Goal: Find specific page/section: Locate a particular part of the current website

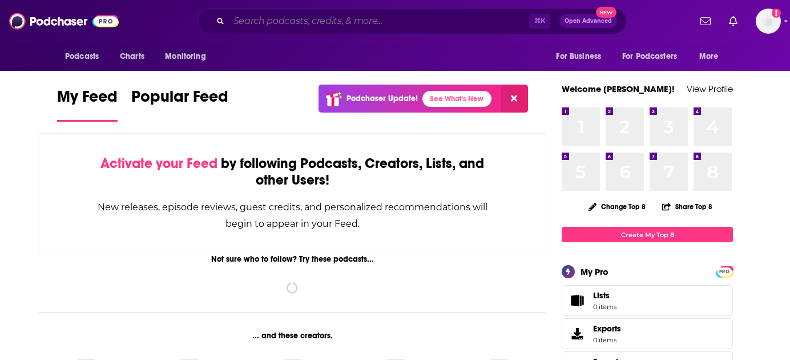
click at [329, 29] on input "Search podcasts, credits, & more..." at bounding box center [379, 21] width 300 height 18
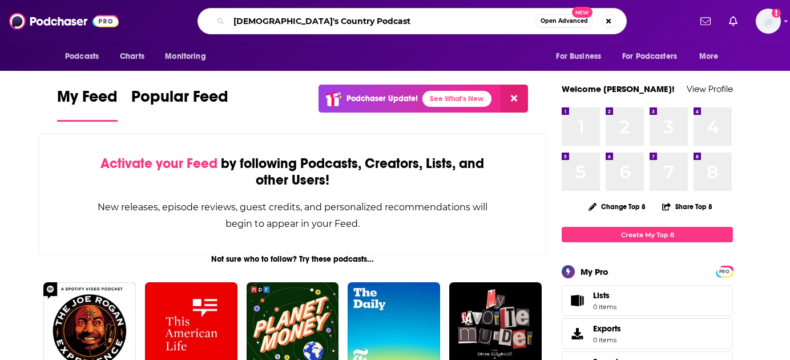
type input "[DEMOGRAPHIC_DATA]'s Country Podcast"
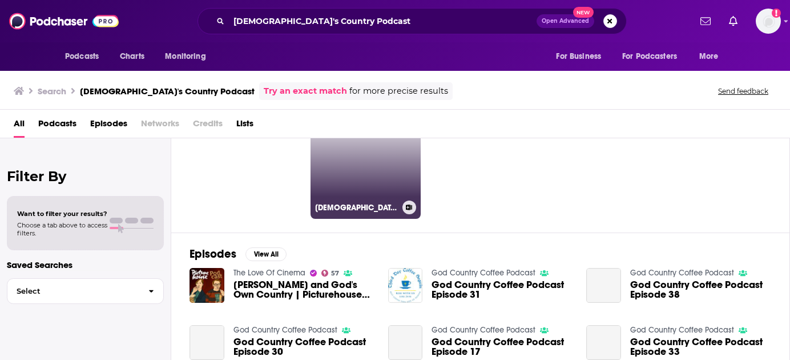
scroll to position [70, 0]
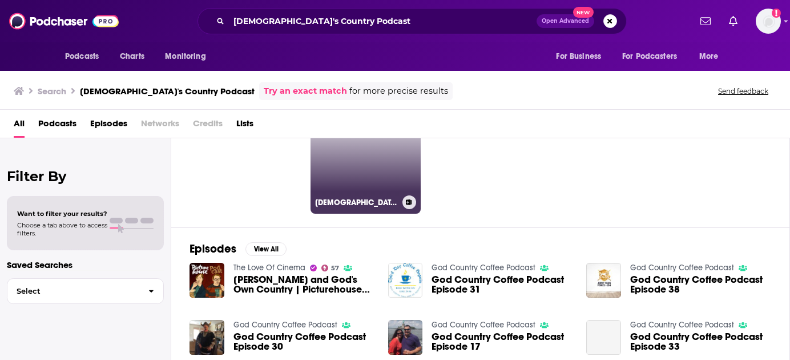
click at [345, 199] on h3 "[DEMOGRAPHIC_DATA]'s Country" at bounding box center [356, 203] width 83 height 10
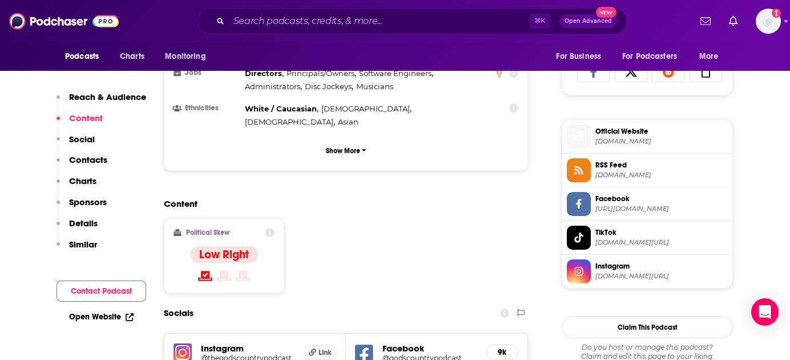
scroll to position [762, 0]
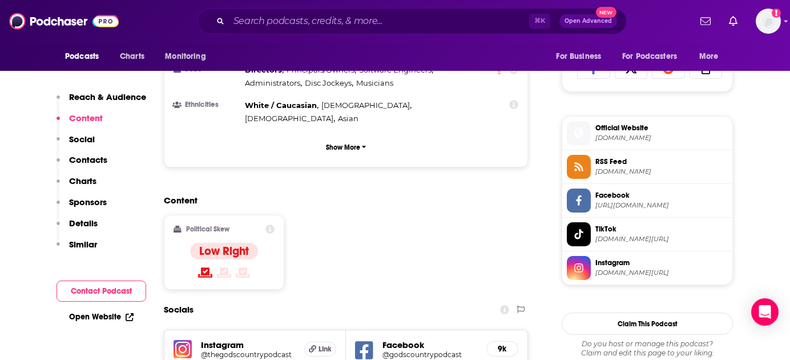
click at [227, 339] on h5 "Instagram" at bounding box center [248, 344] width 94 height 11
click at [231, 330] on div "Instagram @thegodscountrypodcast Link" at bounding box center [255, 349] width 182 height 38
click at [321, 344] on span "Link" at bounding box center [325, 348] width 13 height 9
